Goal: Information Seeking & Learning: Learn about a topic

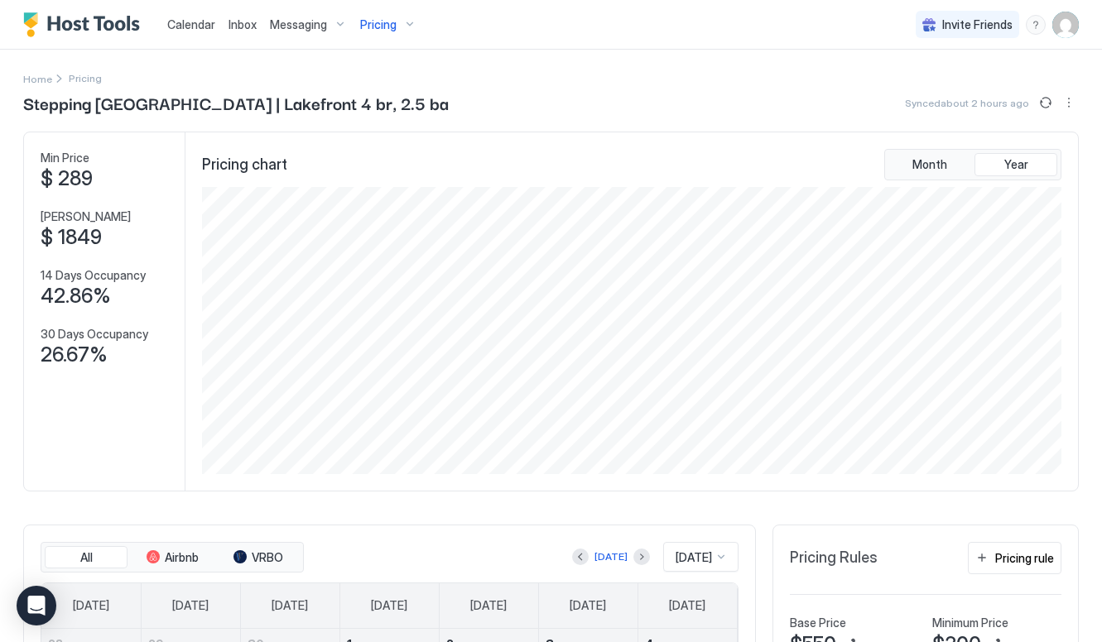
scroll to position [287, 862]
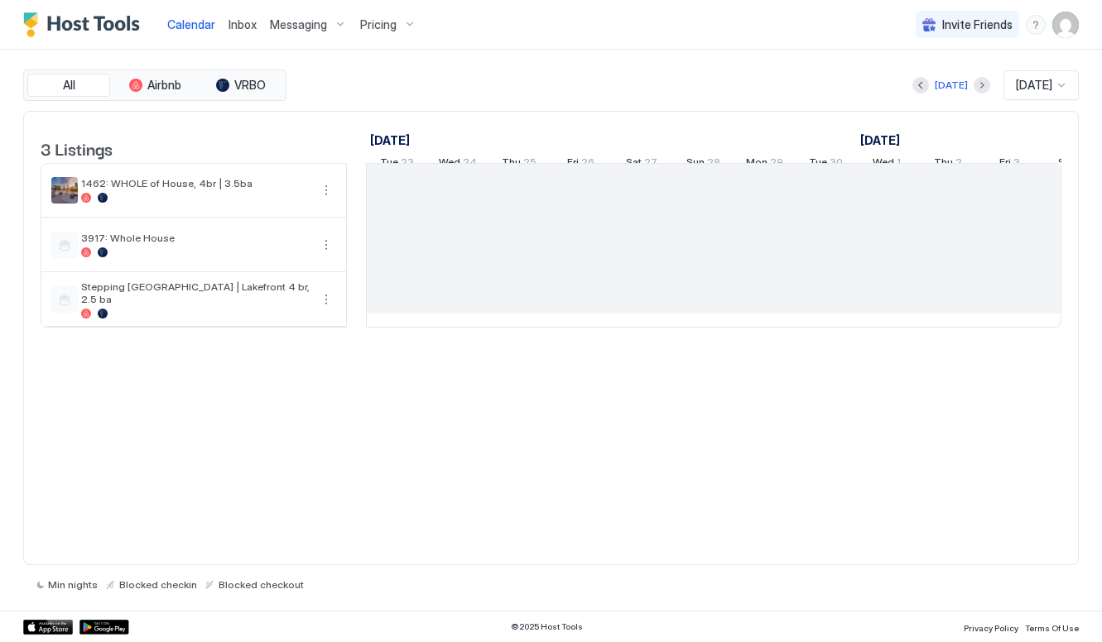
scroll to position [0, 920]
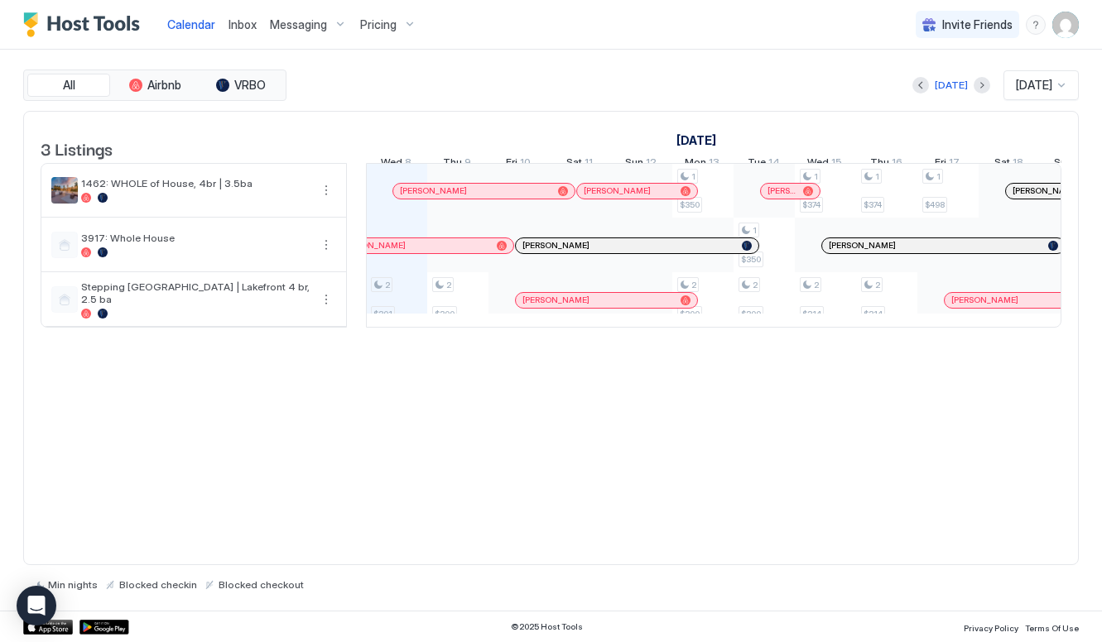
click at [406, 17] on div "Pricing" at bounding box center [388, 25] width 70 height 28
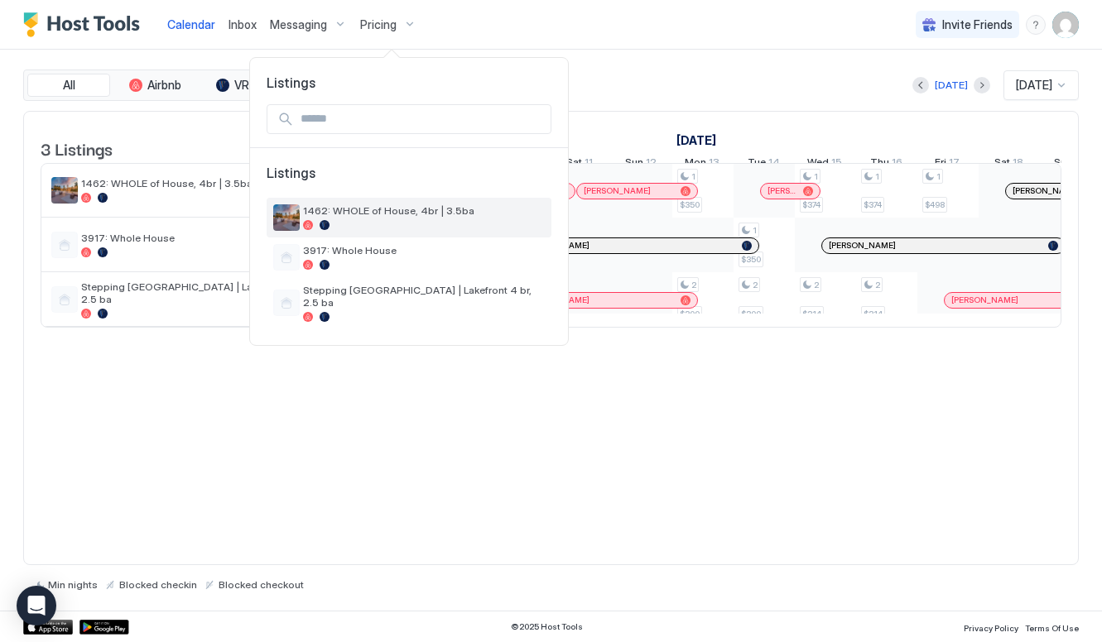
click at [438, 214] on span "1462: WHOLE of House, 4br | 3.5ba" at bounding box center [424, 210] width 242 height 12
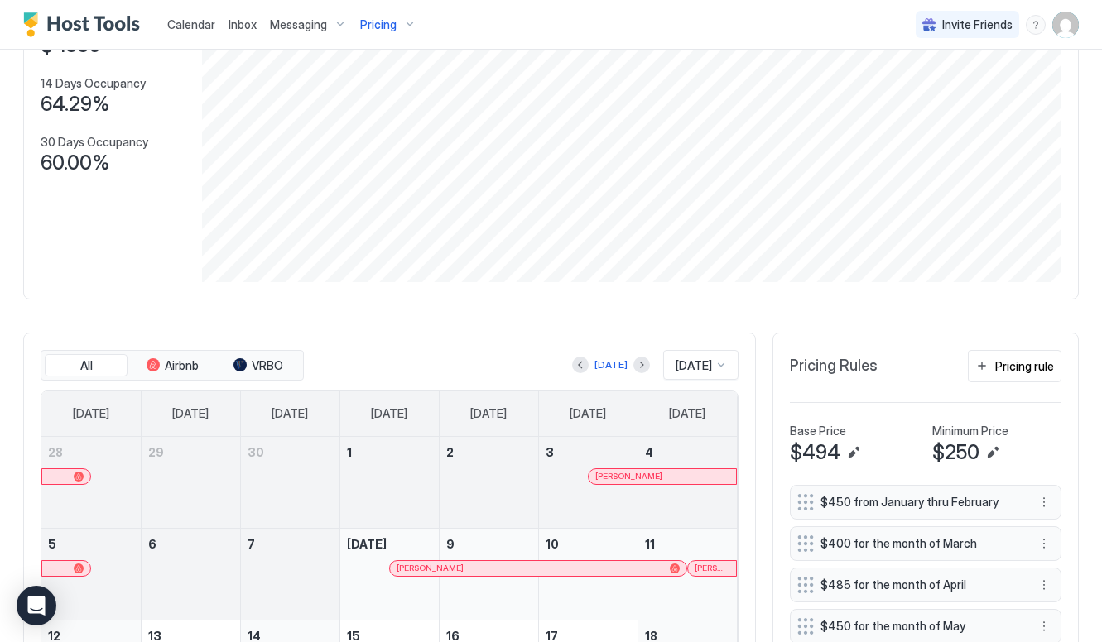
scroll to position [209, 0]
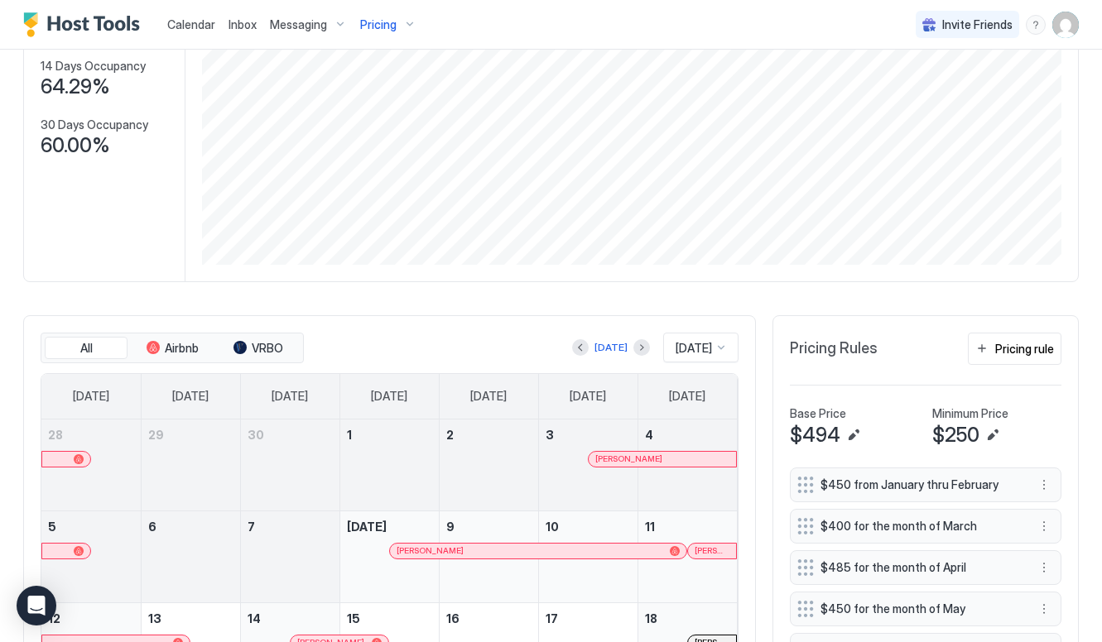
click at [581, 353] on div at bounding box center [580, 347] width 17 height 17
click at [572, 345] on button "Previous month" at bounding box center [580, 347] width 17 height 17
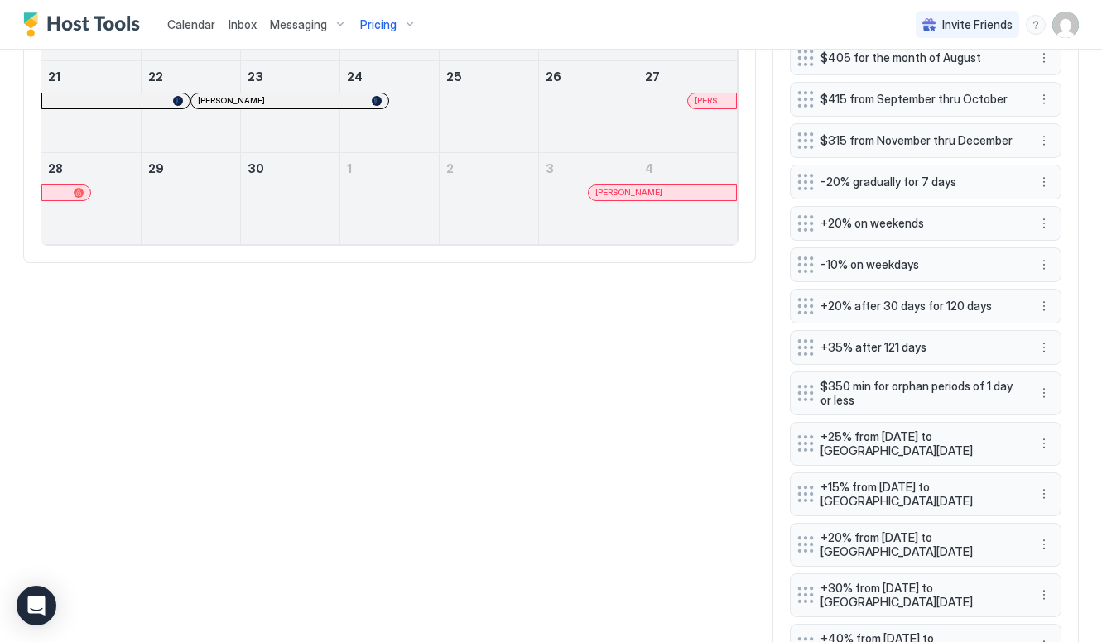
scroll to position [877, 0]
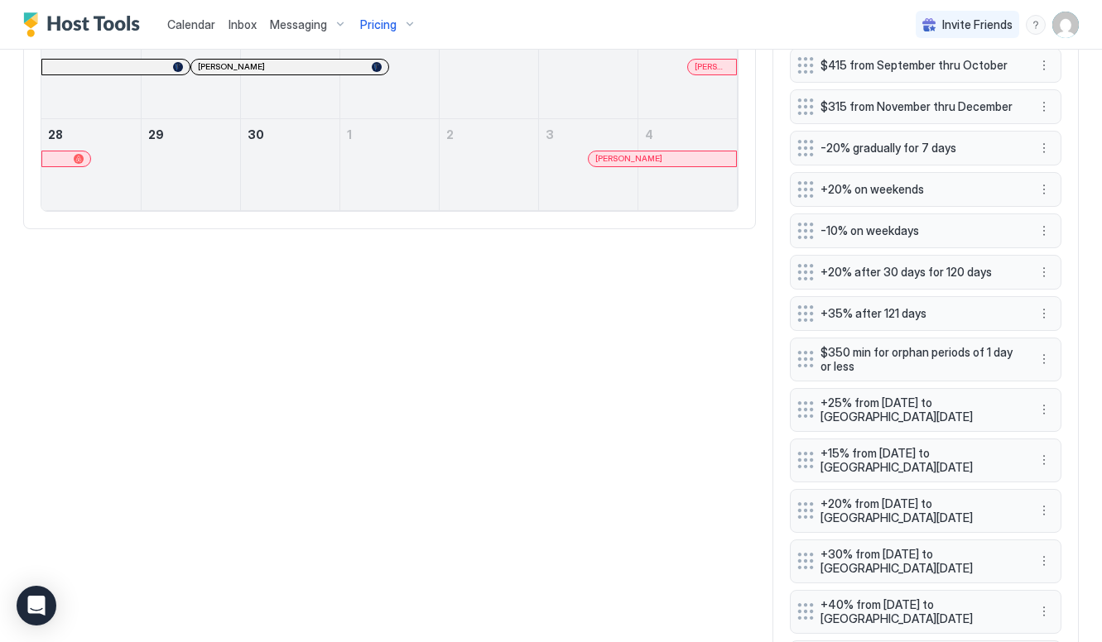
click at [378, 28] on span "Pricing" at bounding box center [378, 24] width 36 height 15
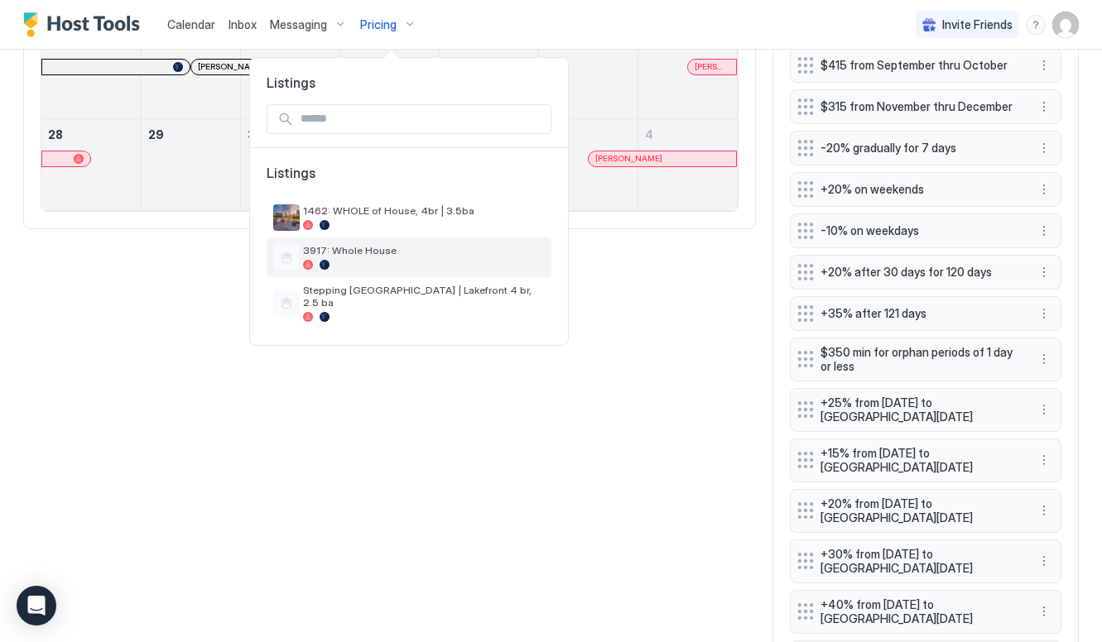
click at [430, 258] on div "3917: Whole House" at bounding box center [424, 257] width 242 height 26
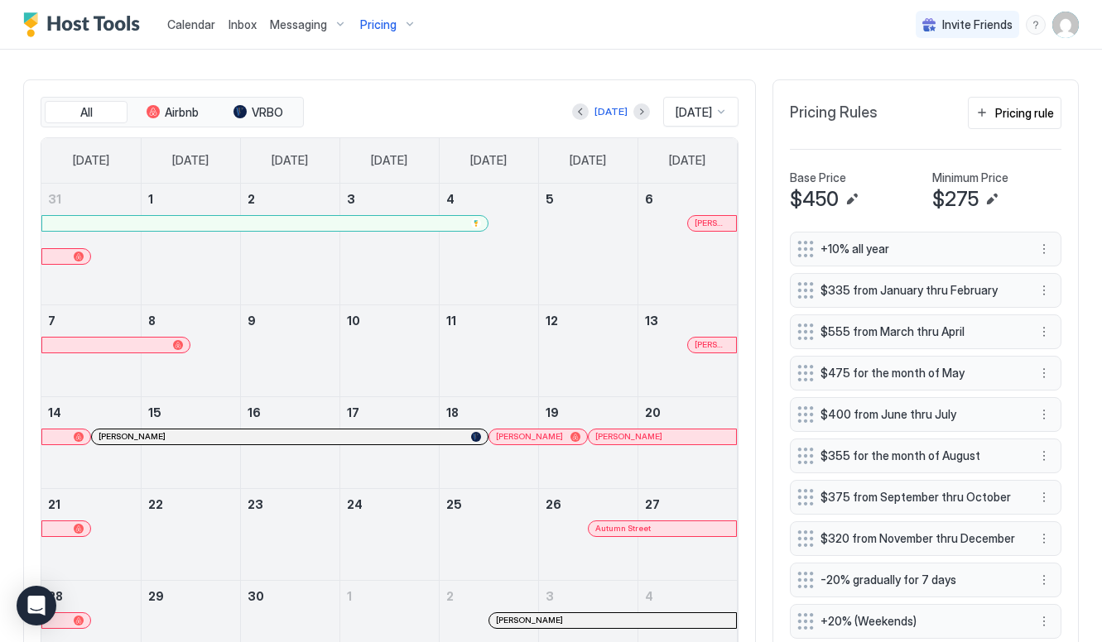
scroll to position [433, 0]
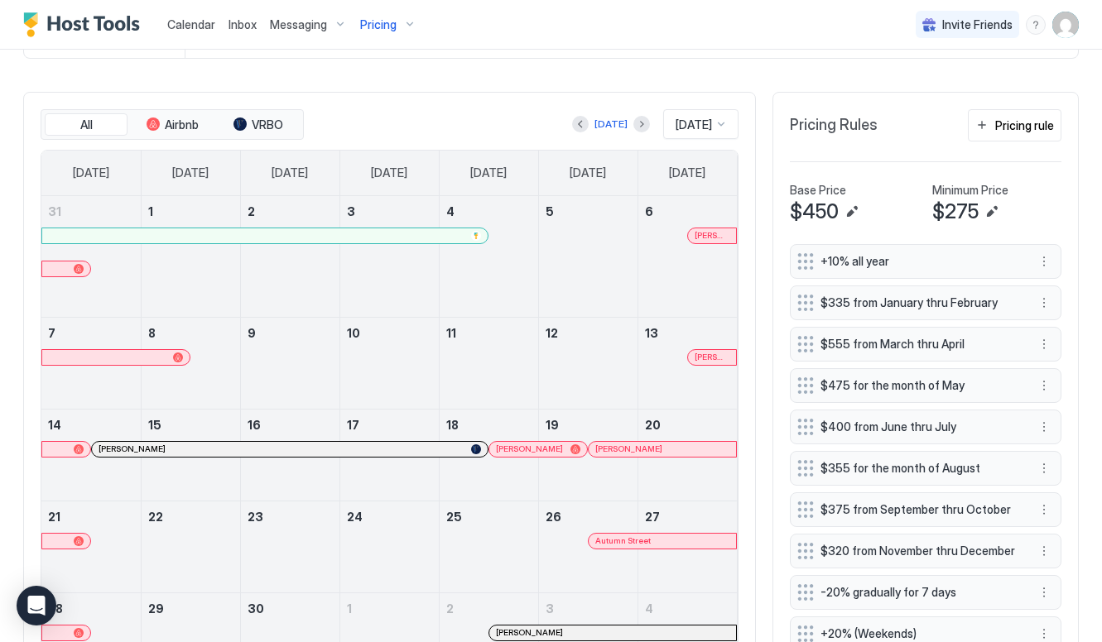
click at [700, 356] on span "Zalika Farooq" at bounding box center [711, 357] width 35 height 11
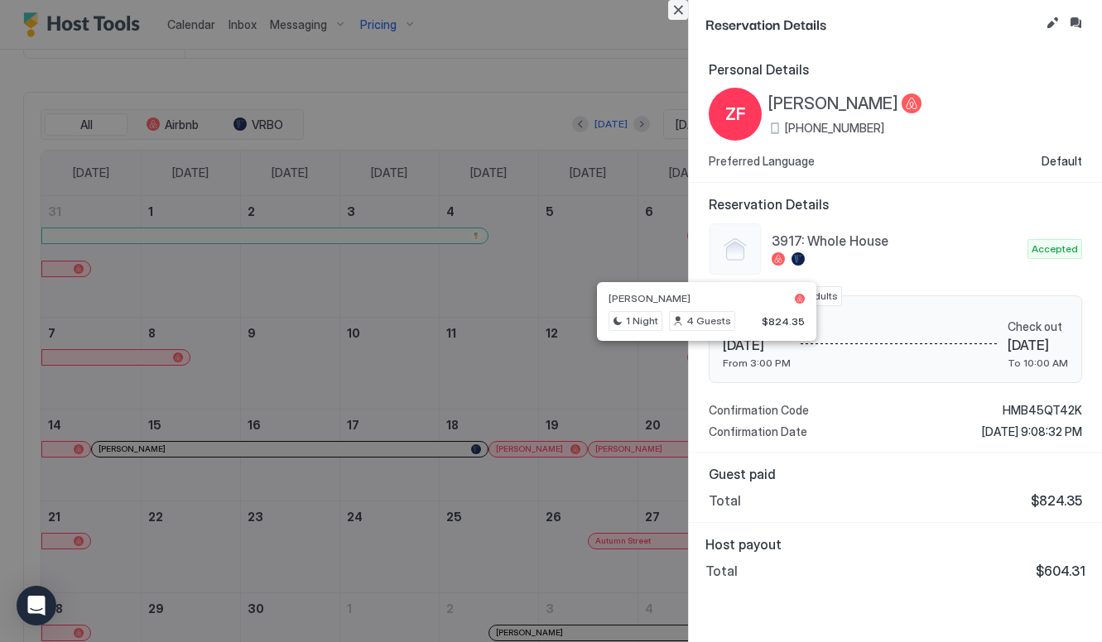
click at [683, 13] on button "Close" at bounding box center [678, 10] width 20 height 20
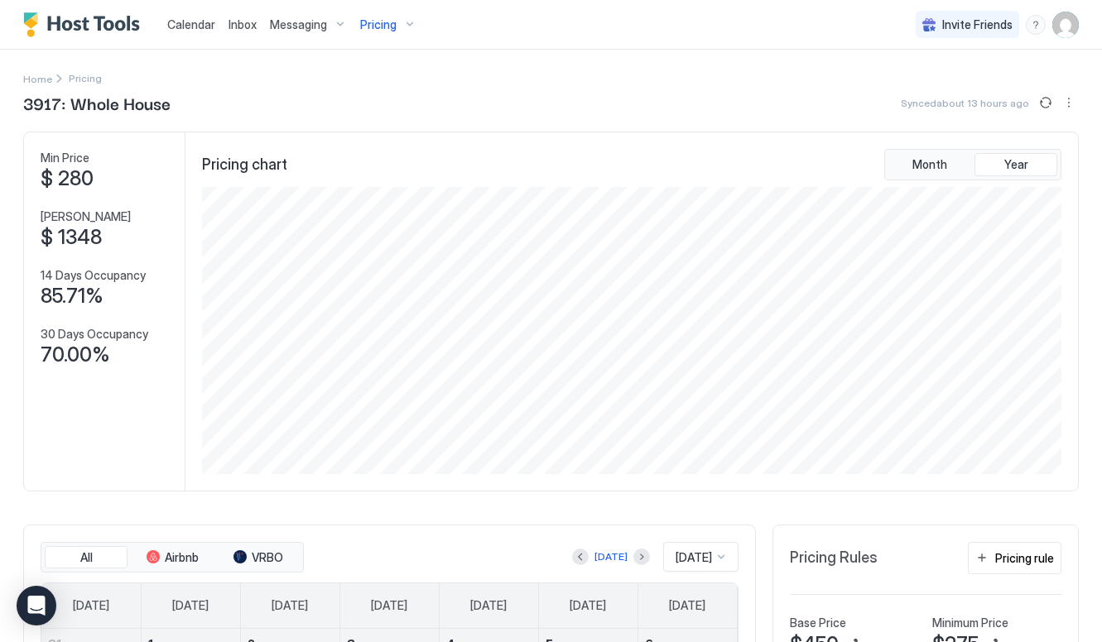
scroll to position [0, 0]
click at [373, 30] on span "Pricing" at bounding box center [378, 24] width 36 height 15
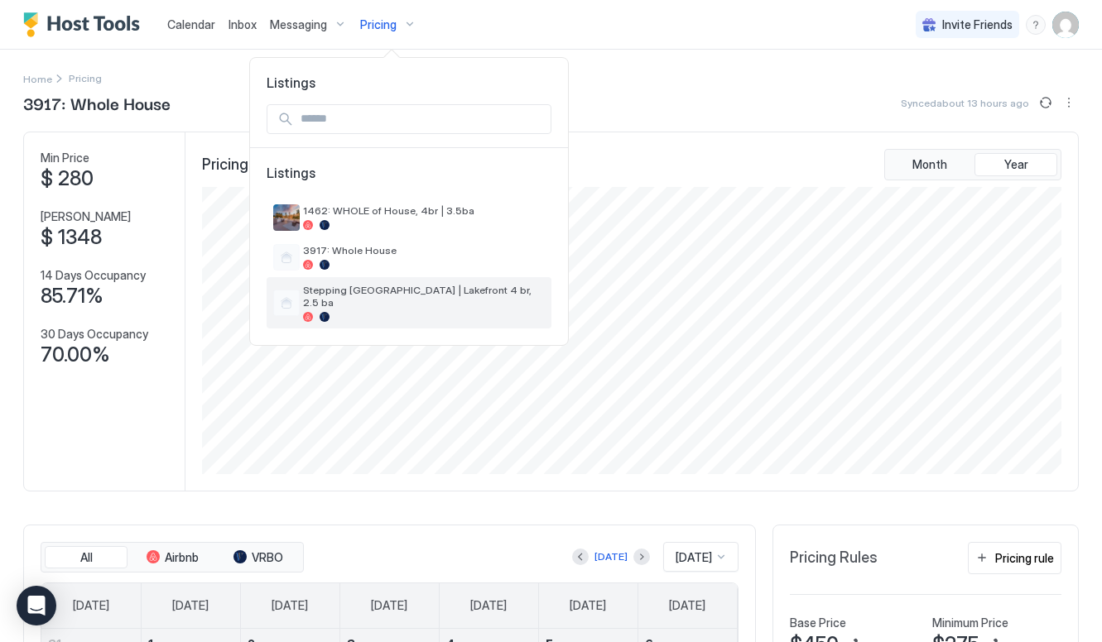
click at [359, 291] on span "Stepping [GEOGRAPHIC_DATA] | Lakefront 4 br, 2.5 ba" at bounding box center [424, 296] width 242 height 25
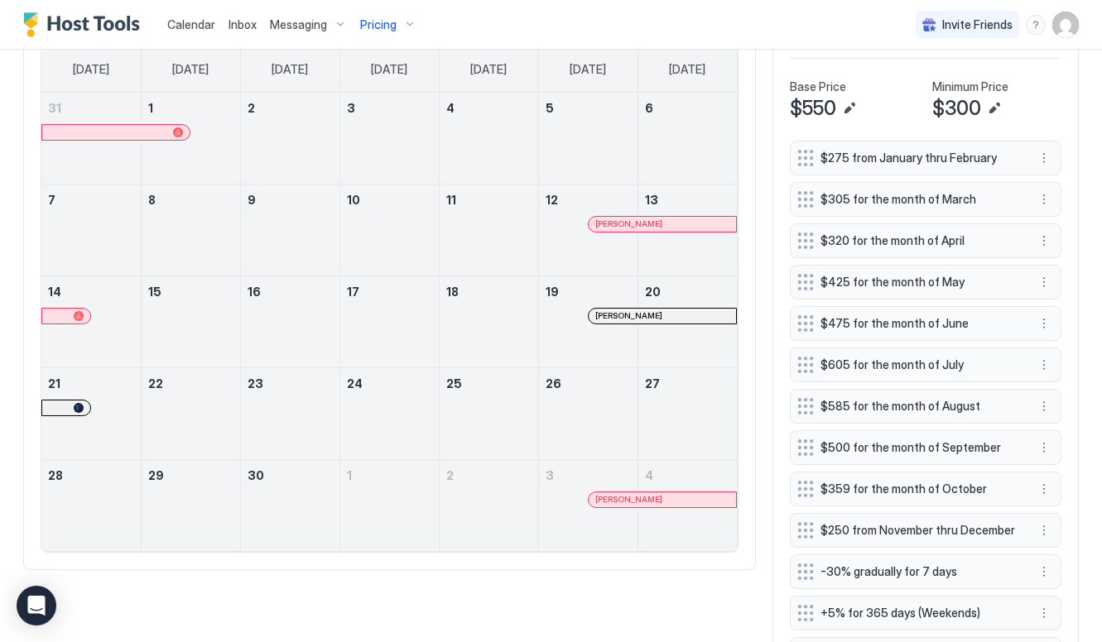
scroll to position [514, 0]
